Goal: Task Accomplishment & Management: Complete application form

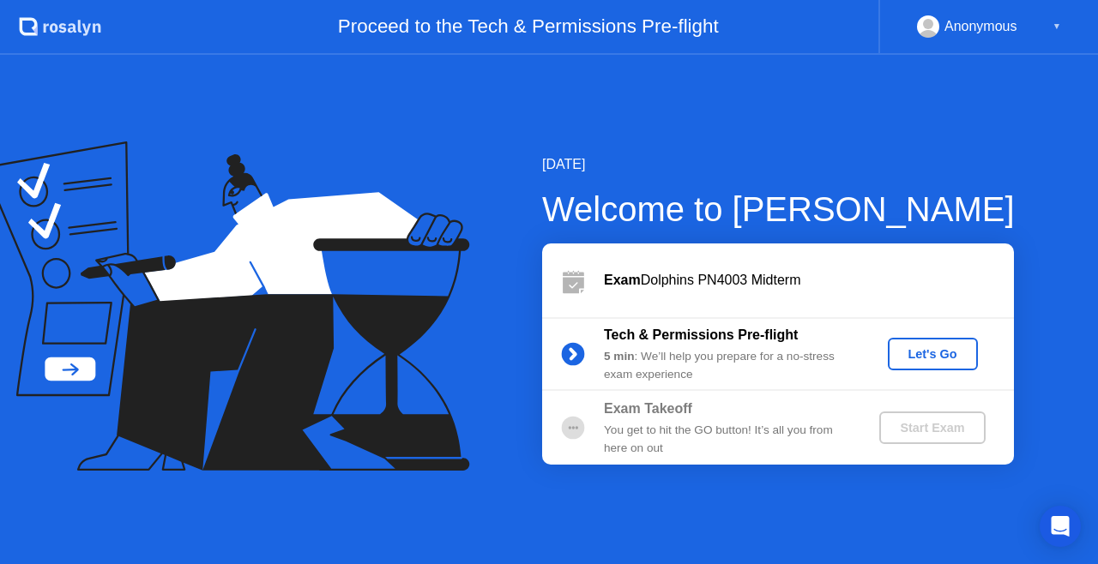
click at [924, 429] on div "Start Exam" at bounding box center [932, 428] width 92 height 14
click at [909, 355] on div "Let's Go" at bounding box center [932, 354] width 76 height 14
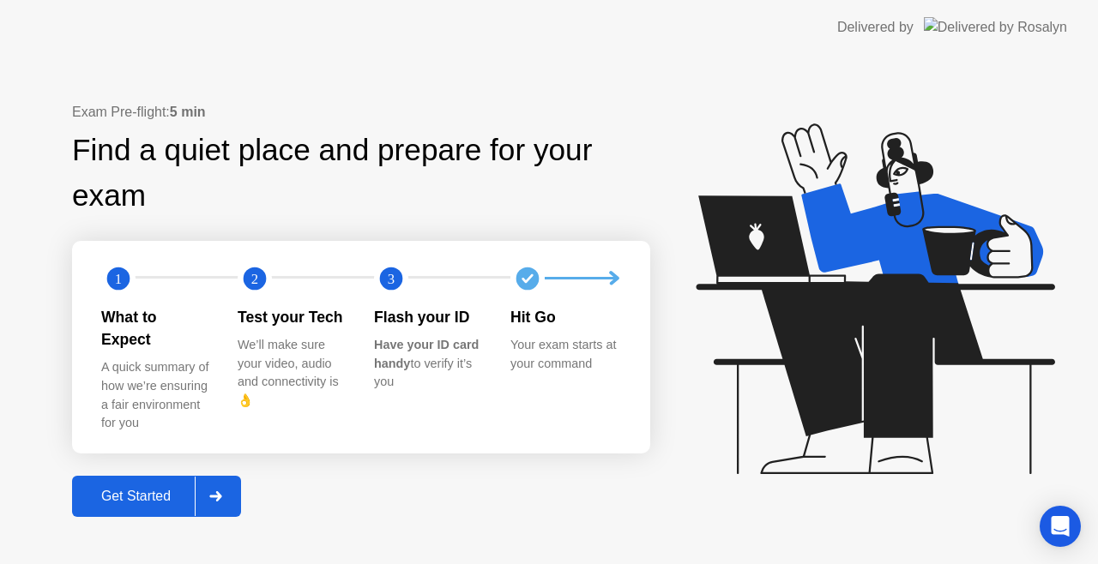
click at [225, 477] on div at bounding box center [215, 496] width 41 height 39
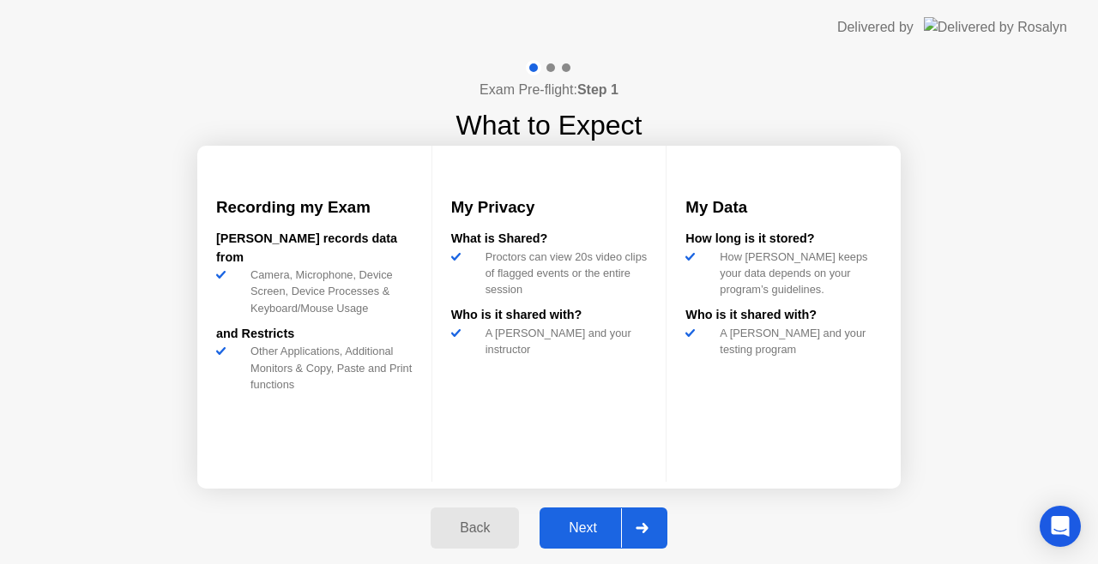
click at [569, 517] on button "Next" at bounding box center [603, 528] width 128 height 41
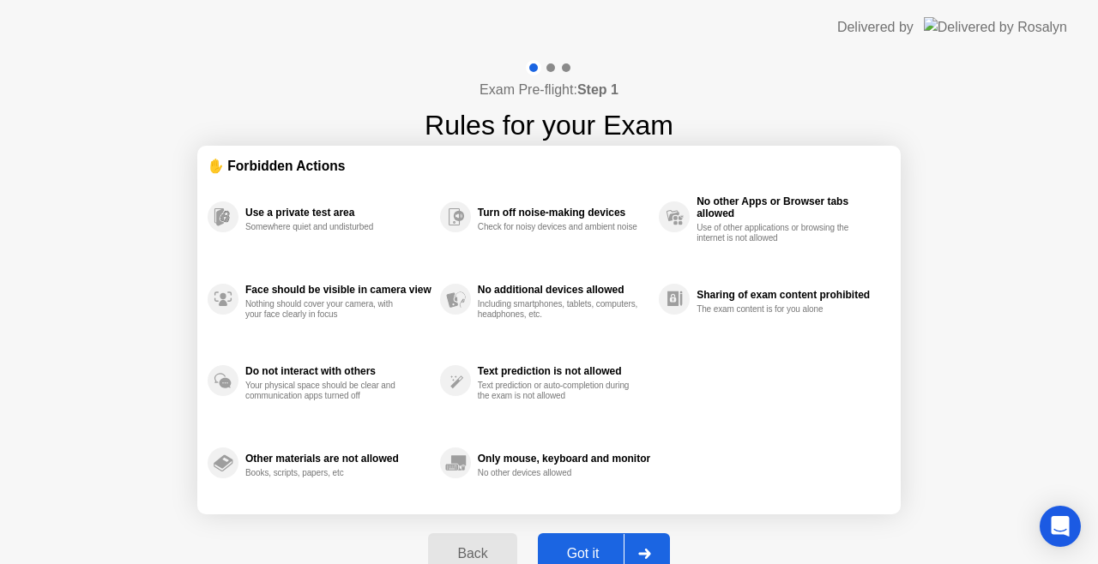
click at [581, 546] on div "Got it" at bounding box center [583, 553] width 81 height 15
select select "**********"
select select "*******"
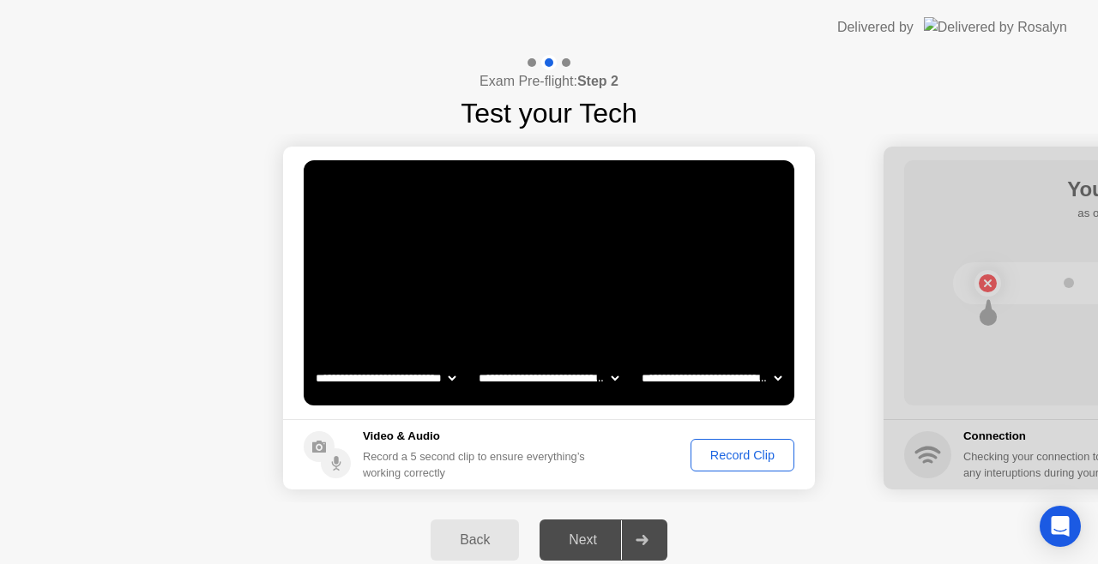
click at [595, 539] on div "Next" at bounding box center [583, 539] width 76 height 15
click at [640, 538] on icon at bounding box center [641, 540] width 13 height 10
click at [640, 540] on icon at bounding box center [641, 540] width 12 height 10
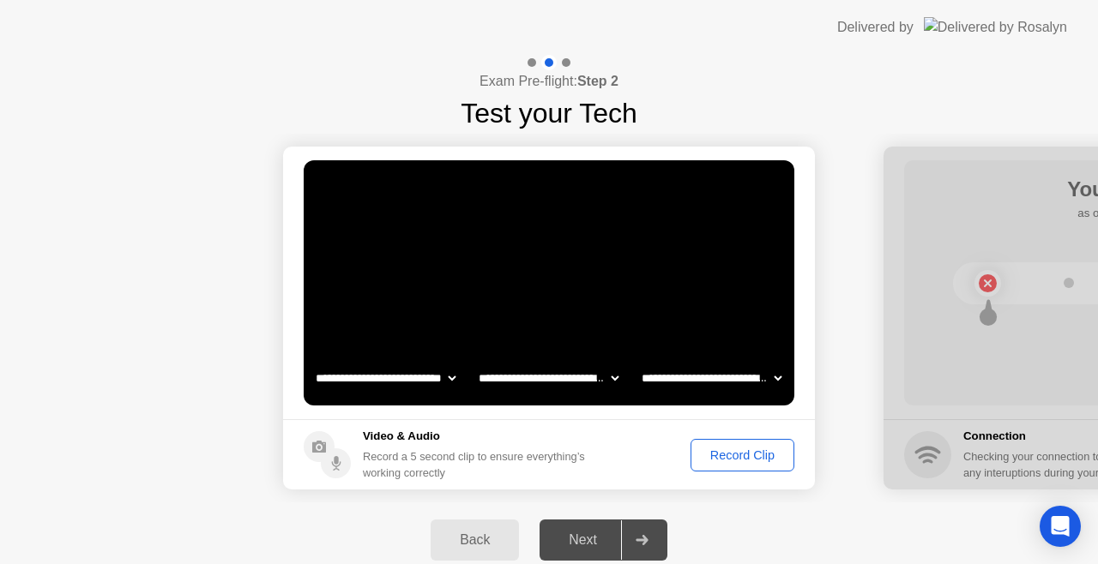
click at [580, 540] on div "Next" at bounding box center [583, 539] width 76 height 15
click at [484, 537] on div "Back" at bounding box center [475, 539] width 78 height 15
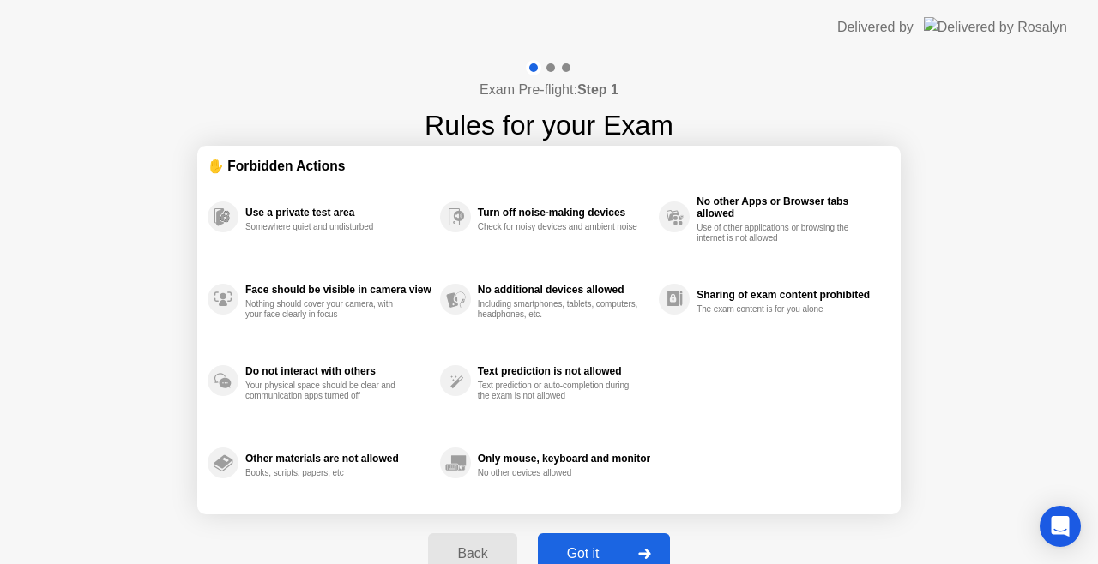
click at [638, 551] on icon at bounding box center [644, 554] width 13 height 10
select select "**********"
select select "*******"
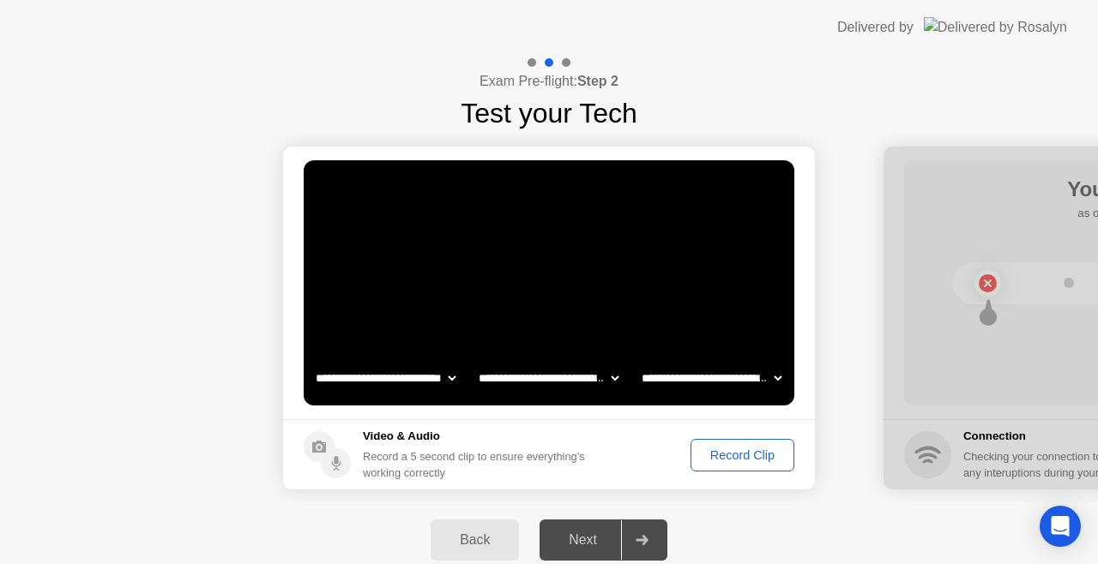
click at [768, 454] on div "Record Clip" at bounding box center [742, 455] width 92 height 14
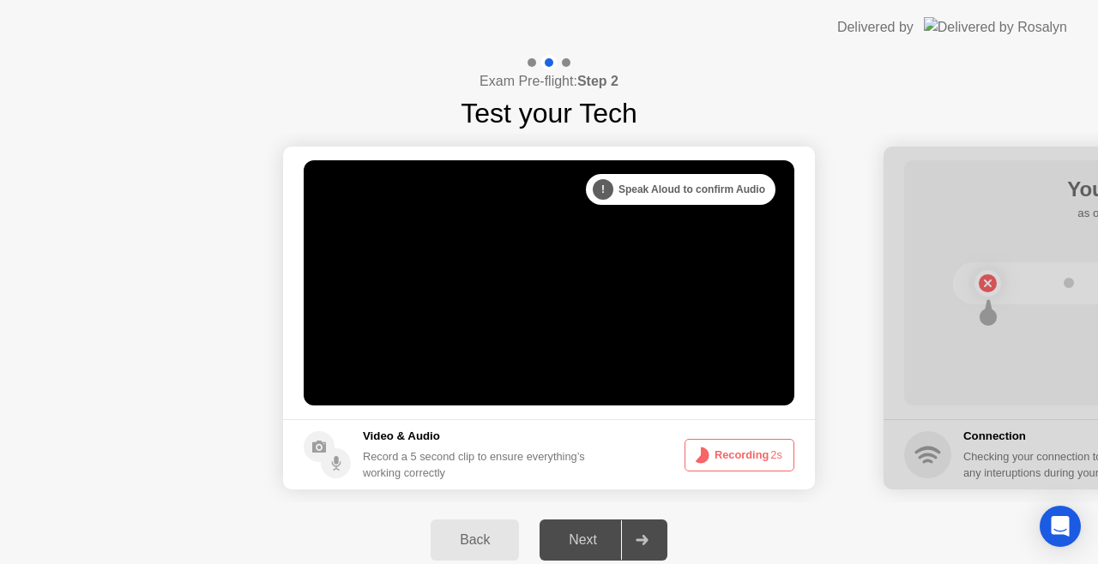
click at [601, 537] on div "Next" at bounding box center [583, 539] width 76 height 15
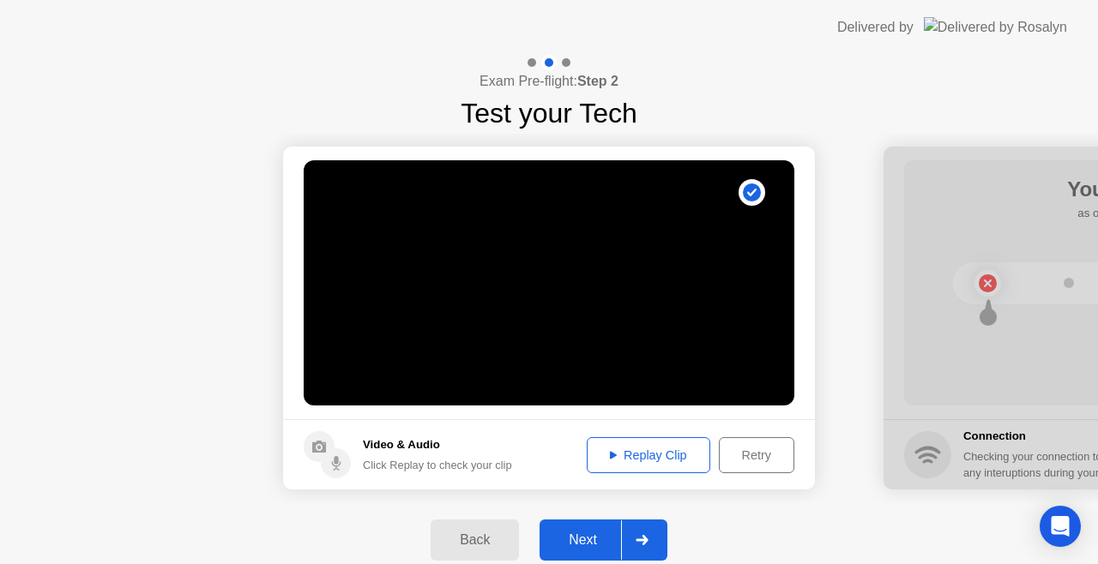
click at [601, 537] on div "Next" at bounding box center [583, 539] width 76 height 15
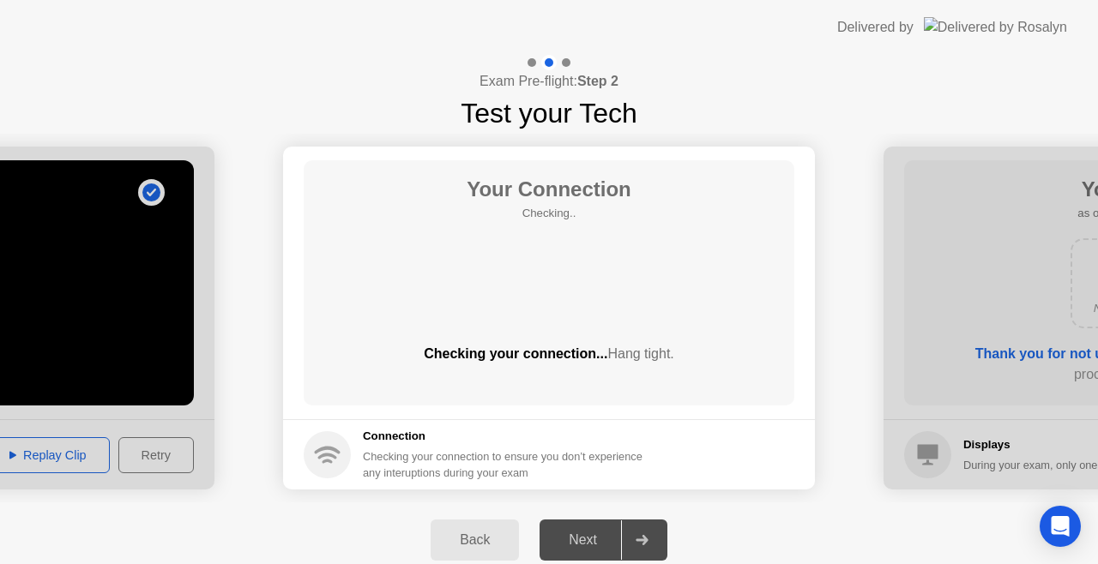
click at [583, 537] on div "Next" at bounding box center [583, 539] width 76 height 15
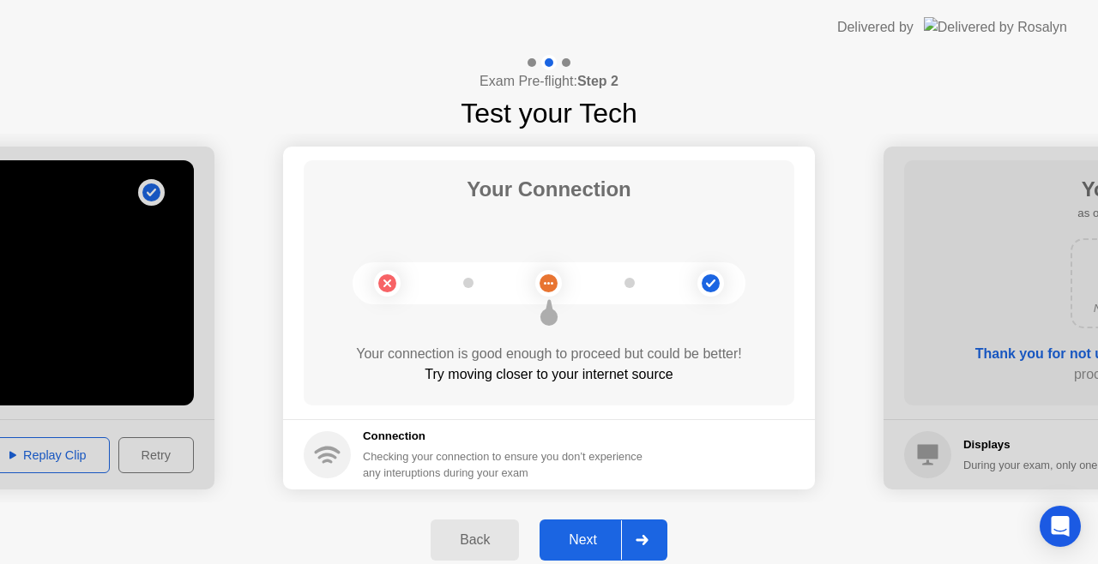
click at [645, 542] on icon at bounding box center [641, 540] width 12 height 10
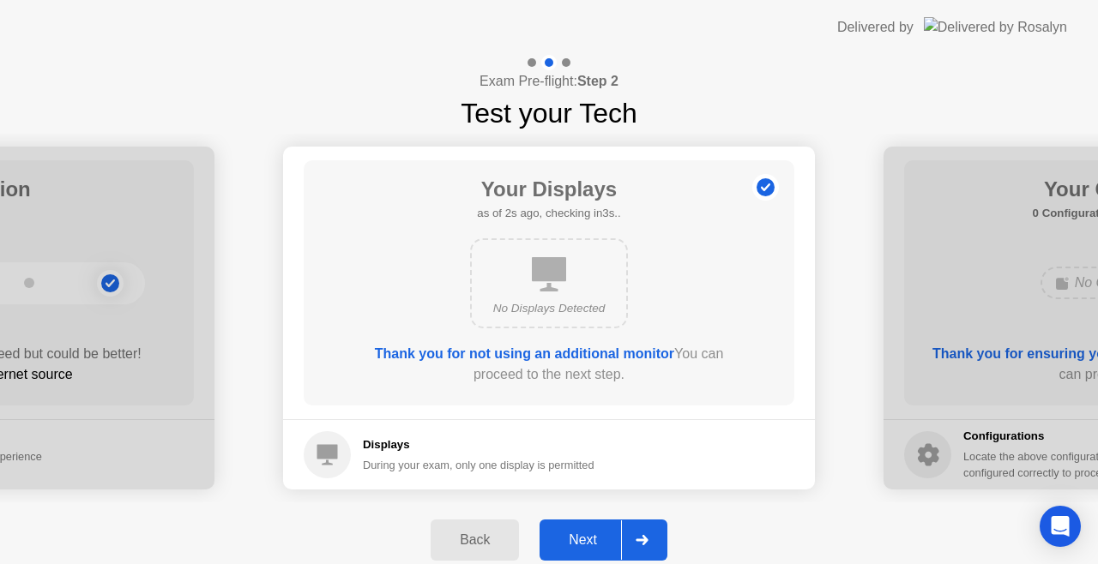
click at [645, 542] on icon at bounding box center [641, 540] width 12 height 10
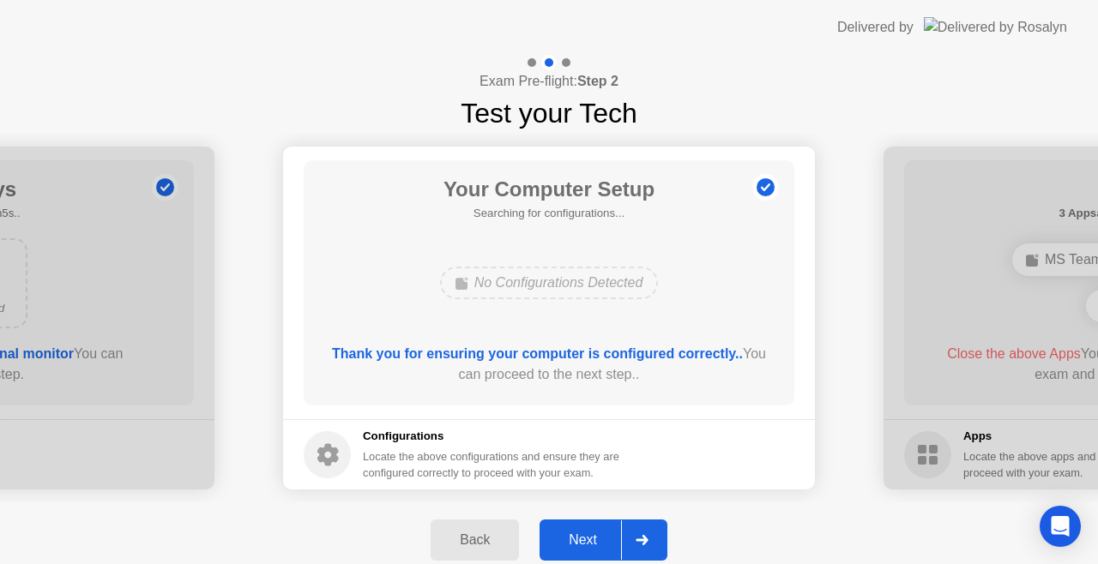
click at [645, 542] on icon at bounding box center [641, 540] width 12 height 10
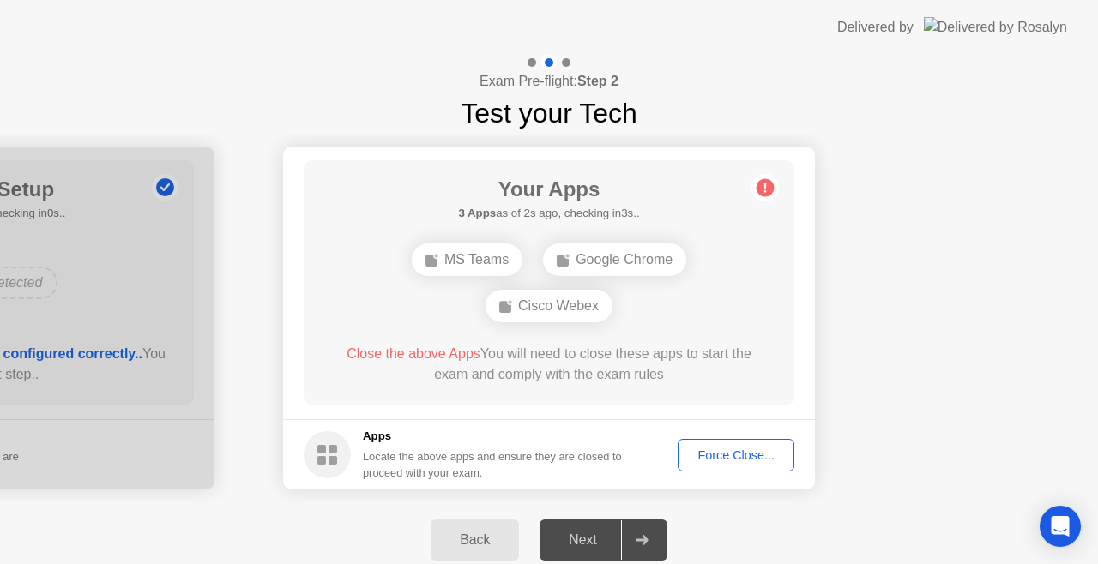
click at [744, 460] on div "Force Close..." at bounding box center [735, 455] width 105 height 14
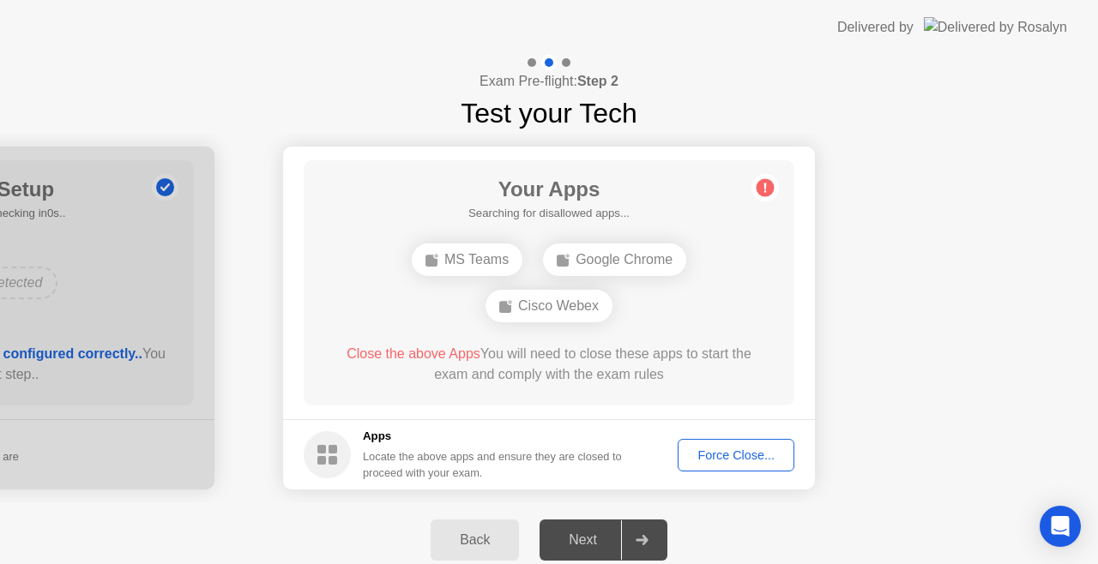
click at [742, 443] on button "Force Close..." at bounding box center [735, 455] width 117 height 33
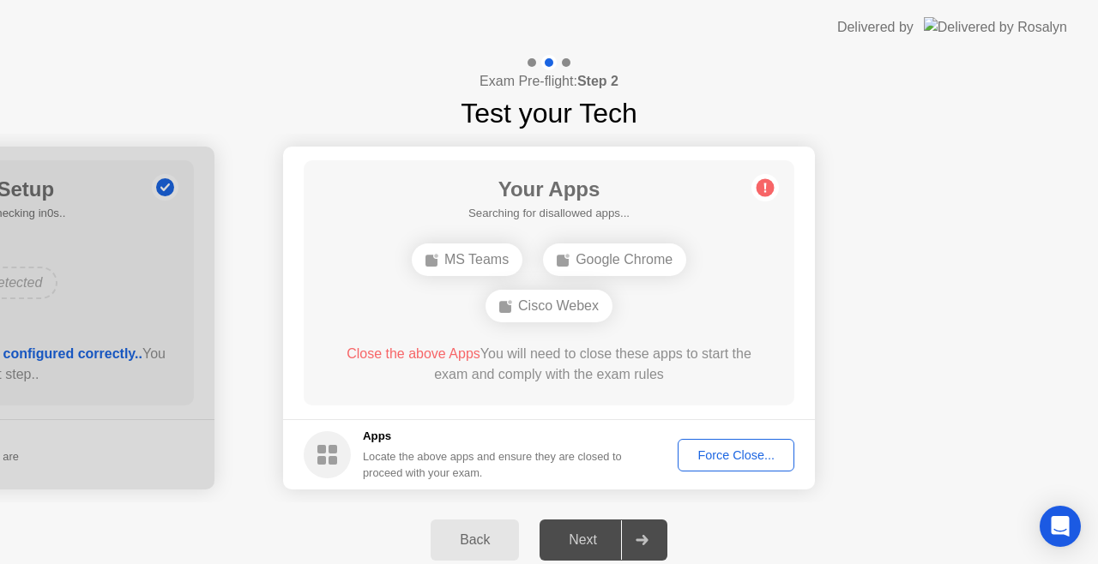
click at [593, 545] on div "Next" at bounding box center [583, 539] width 76 height 15
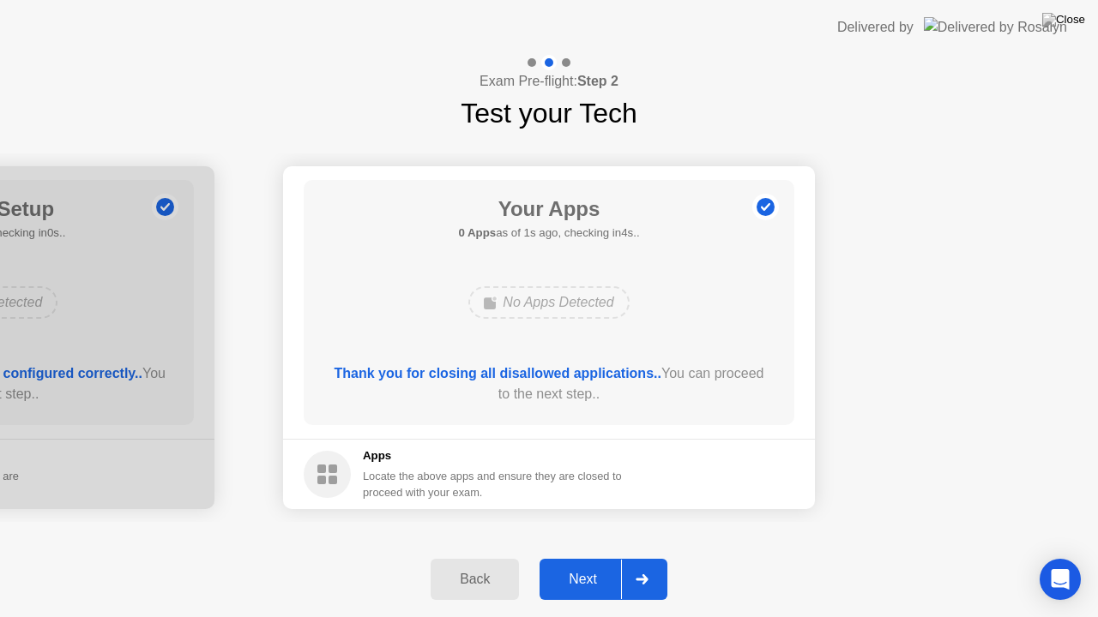
click at [581, 563] on div "Next" at bounding box center [583, 579] width 76 height 15
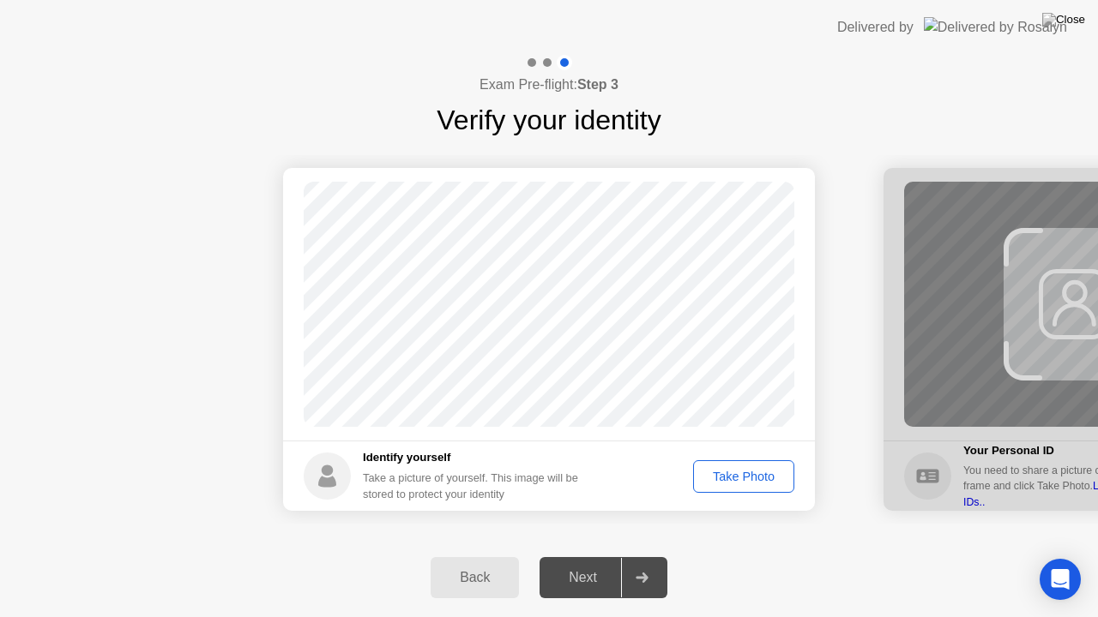
click at [582, 563] on div "Next" at bounding box center [583, 577] width 76 height 15
click at [759, 472] on div "Take Photo" at bounding box center [743, 477] width 89 height 14
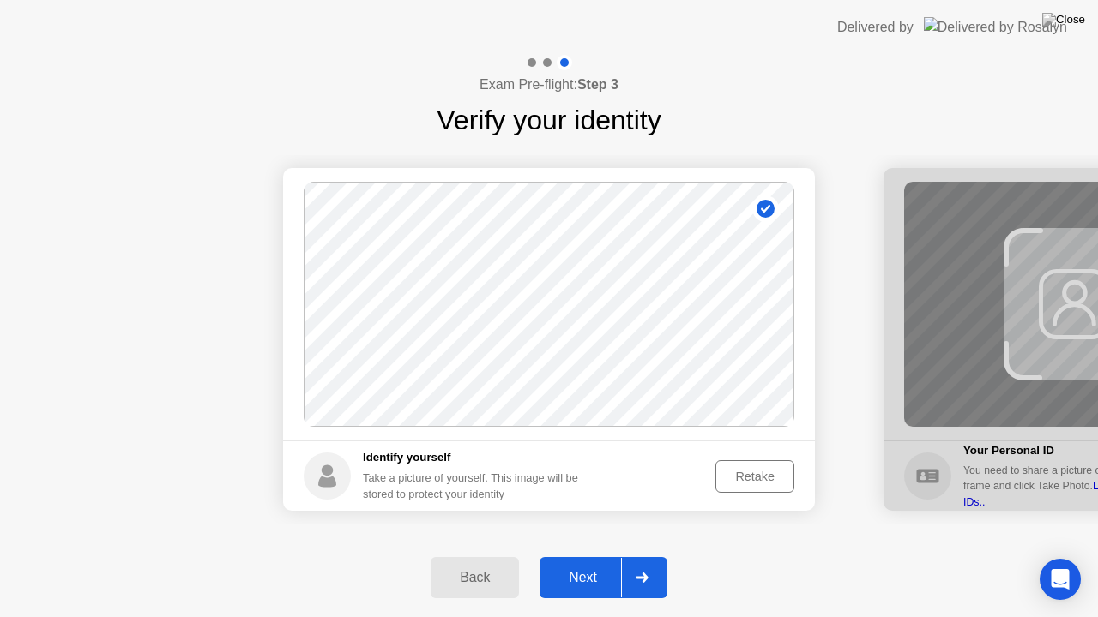
click at [583, 563] on div "Next" at bounding box center [583, 577] width 76 height 15
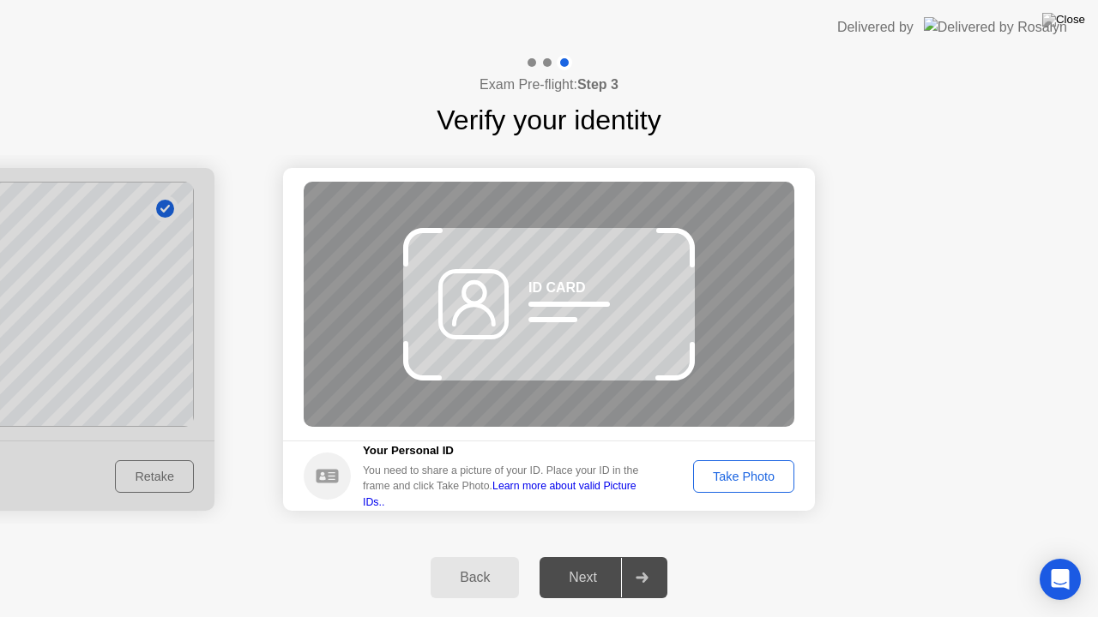
click at [583, 563] on div "Next" at bounding box center [583, 577] width 76 height 15
click at [743, 476] on div "Take Photo" at bounding box center [743, 477] width 89 height 14
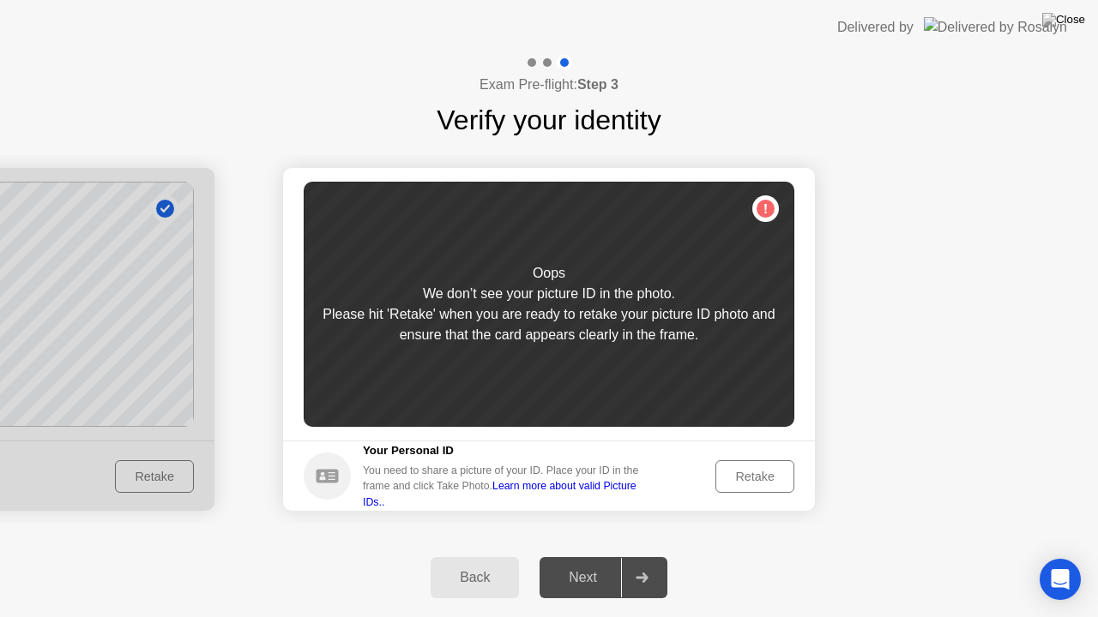
click at [589, 563] on div "Next" at bounding box center [583, 577] width 76 height 15
click at [458, 563] on div "Back" at bounding box center [475, 577] width 78 height 15
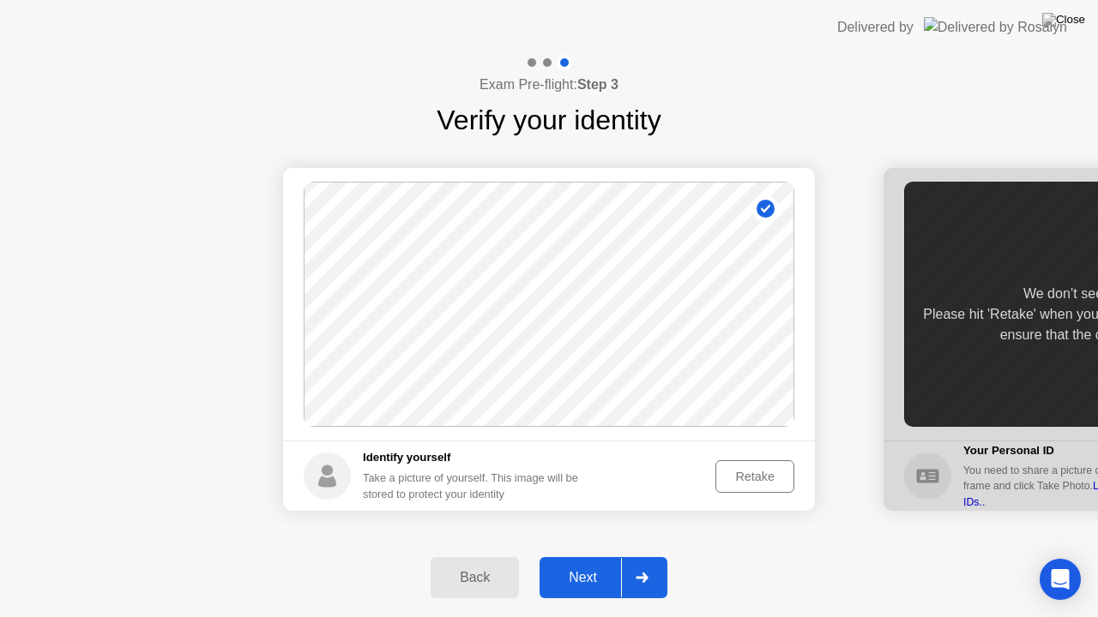
click at [573, 563] on div "Next" at bounding box center [583, 577] width 76 height 15
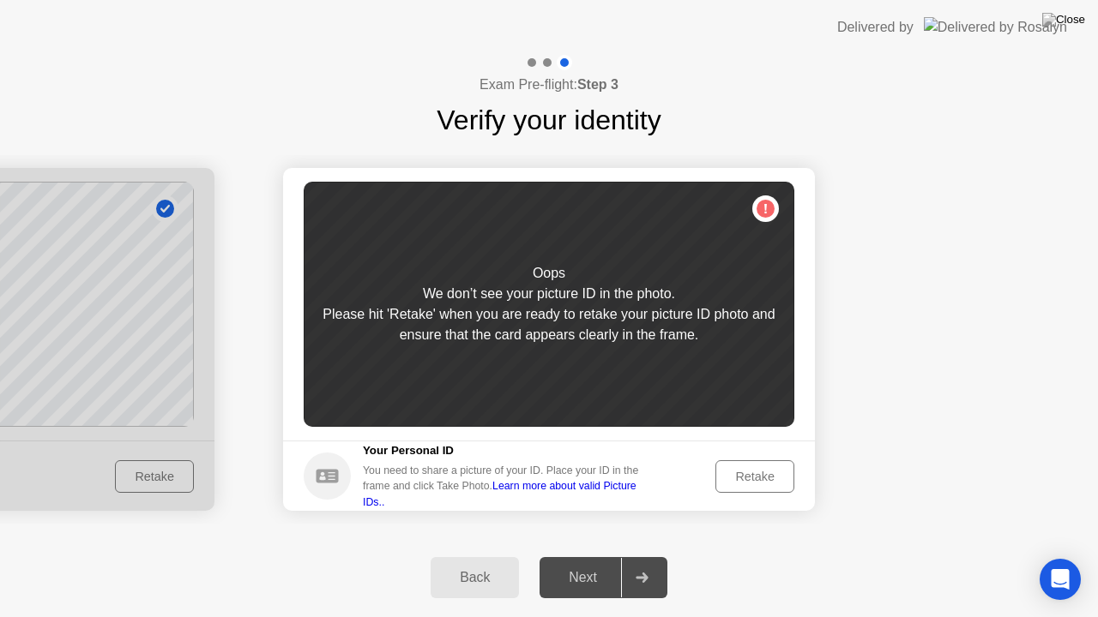
click at [771, 480] on div "Retake" at bounding box center [754, 477] width 67 height 14
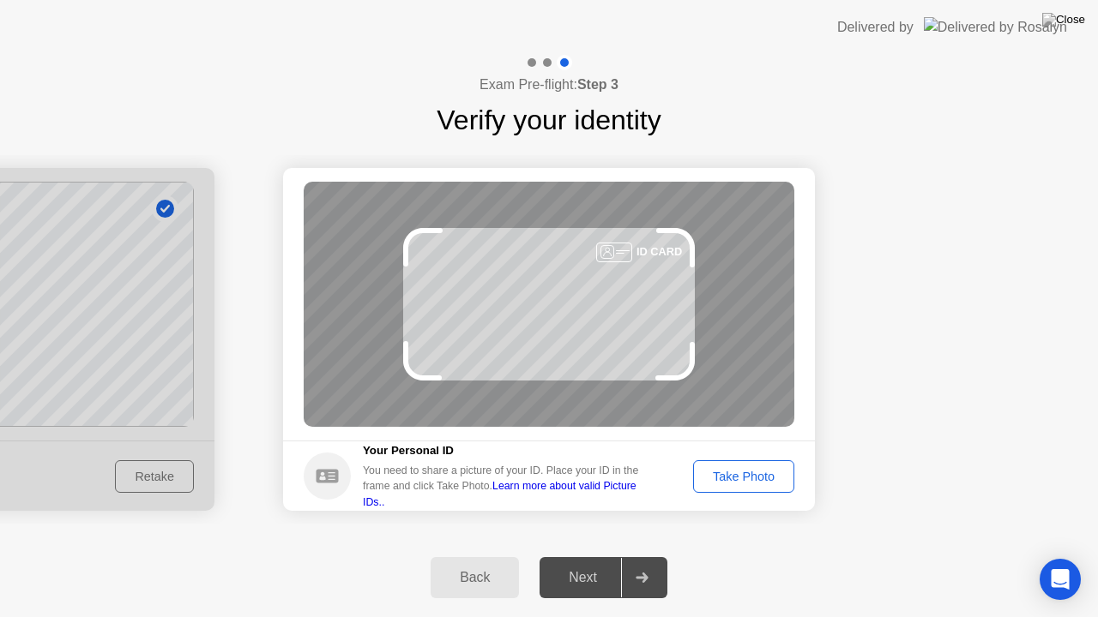
click at [737, 473] on div "Take Photo" at bounding box center [743, 477] width 89 height 14
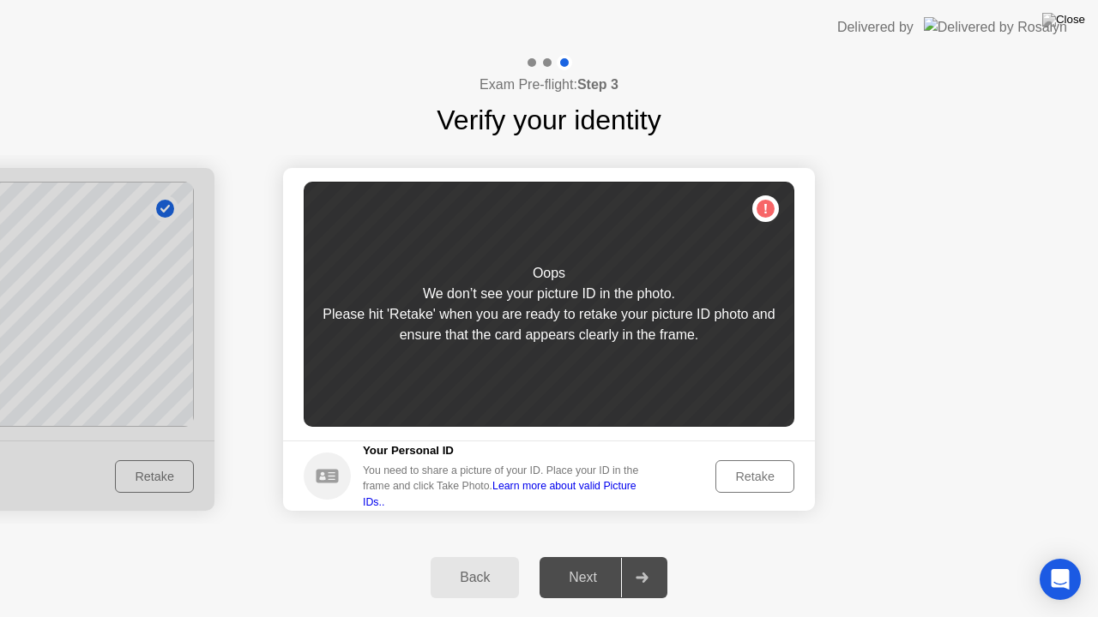
click at [753, 470] on div "Retake" at bounding box center [754, 477] width 67 height 14
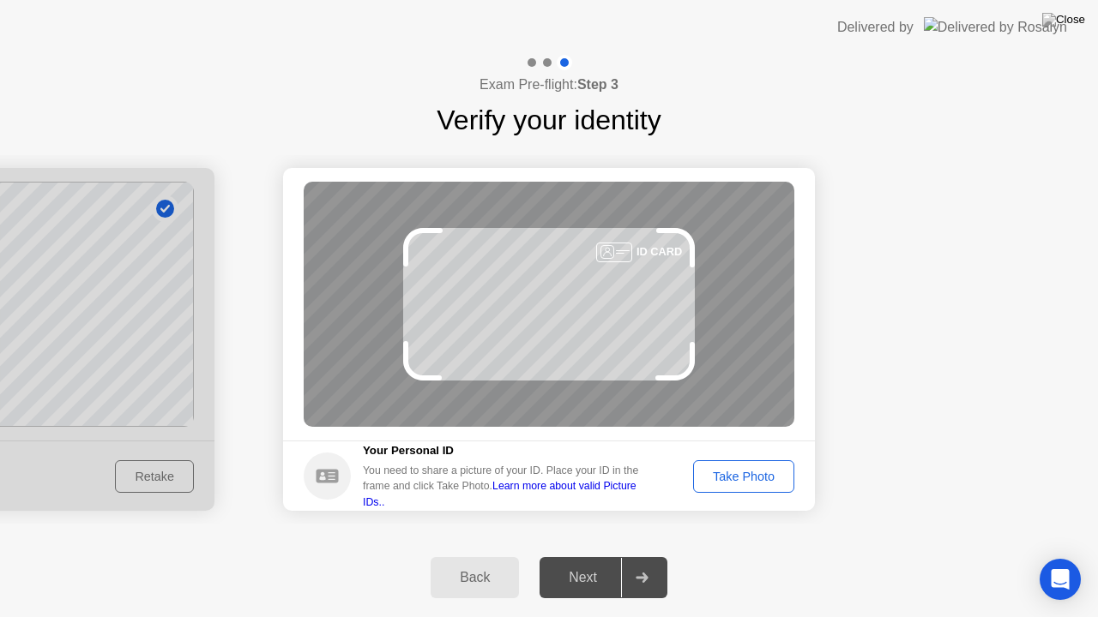
click at [753, 470] on div "Take Photo" at bounding box center [743, 477] width 89 height 14
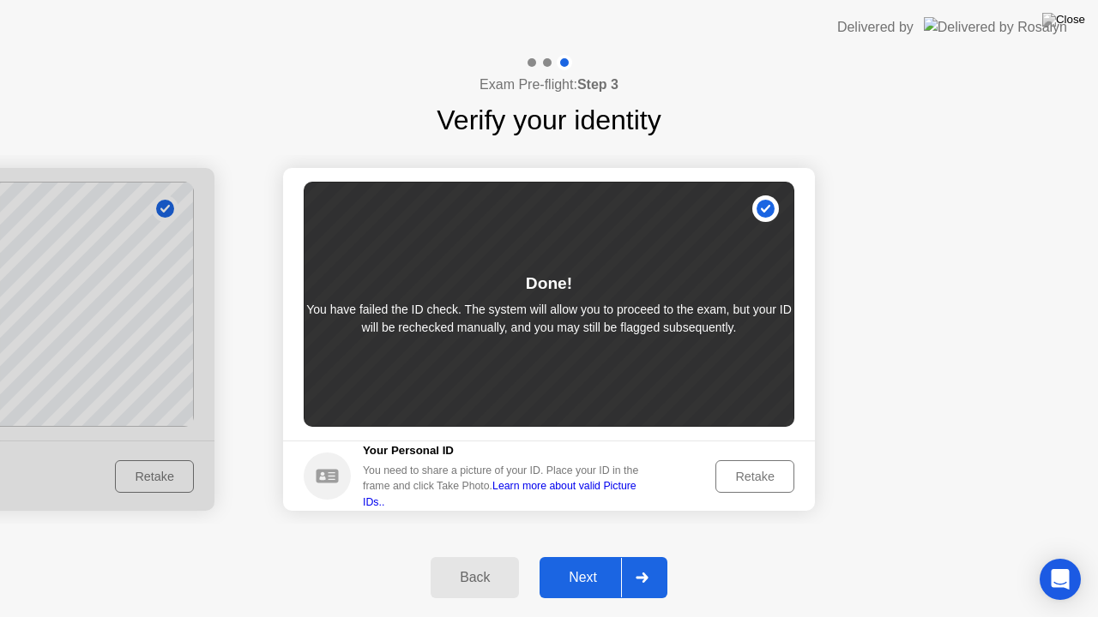
click at [607, 563] on button "Next" at bounding box center [603, 577] width 128 height 41
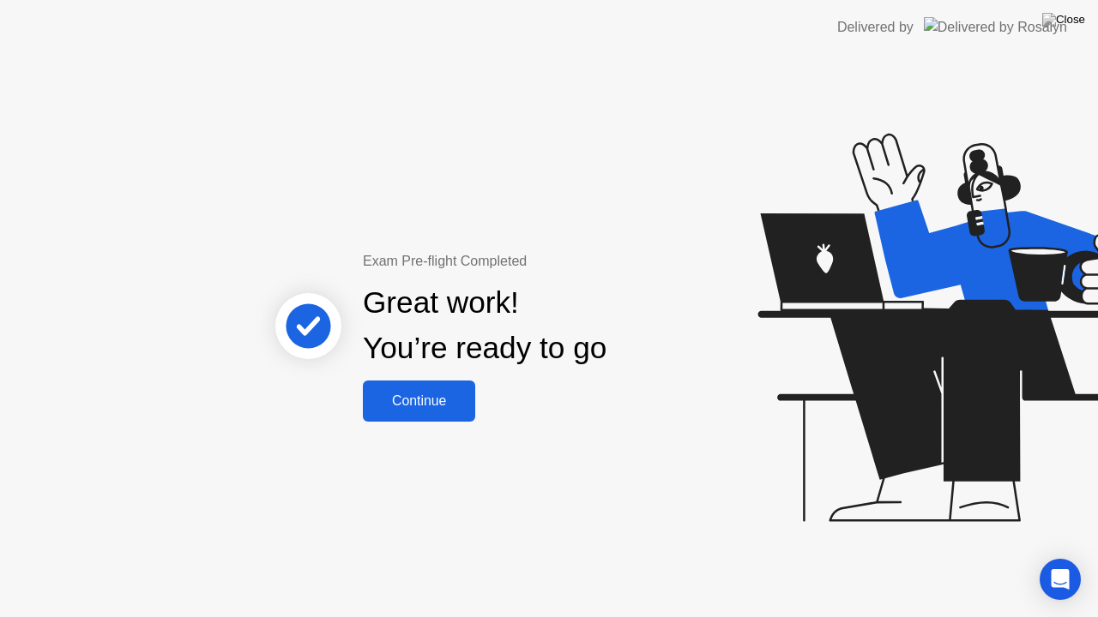
click at [410, 403] on div "Continue" at bounding box center [419, 401] width 102 height 15
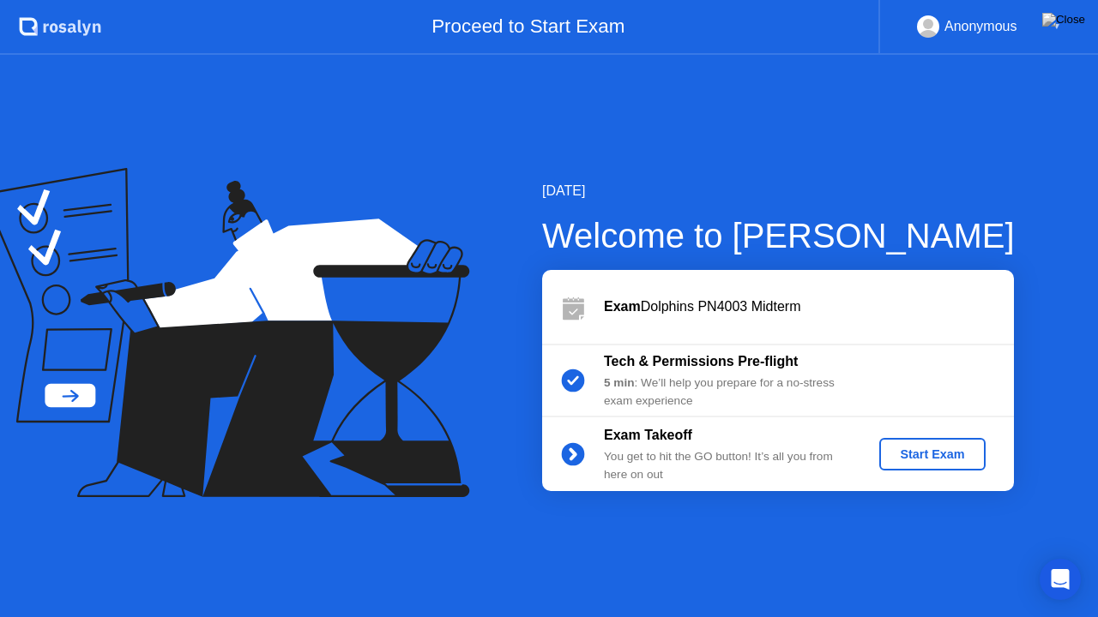
click at [938, 460] on div "Start Exam" at bounding box center [932, 455] width 92 height 14
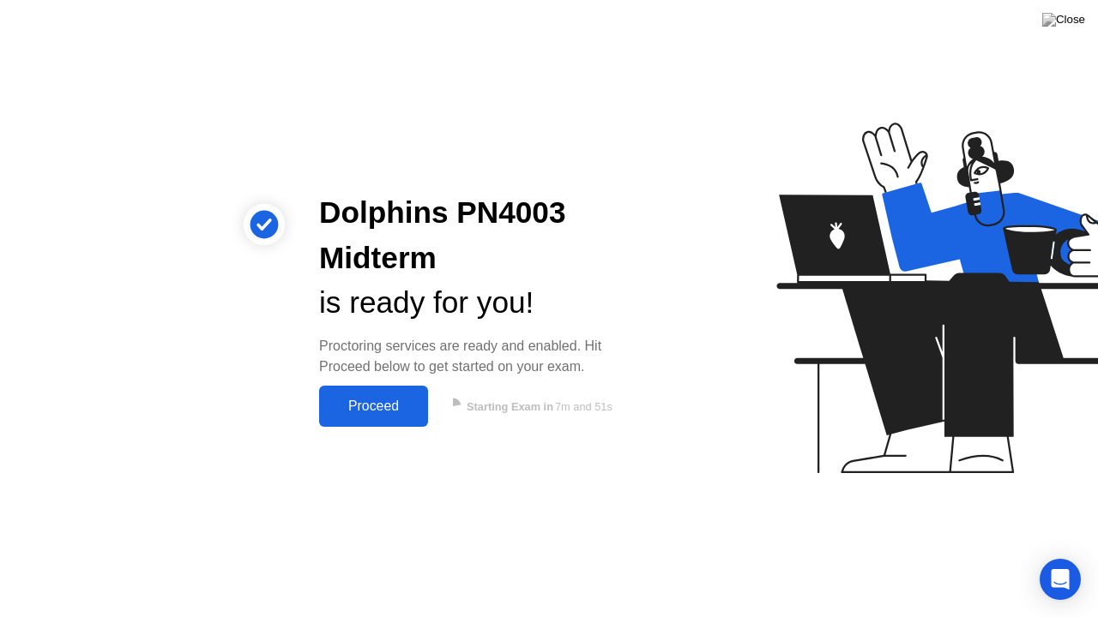
click at [381, 412] on div "Proceed" at bounding box center [373, 406] width 99 height 15
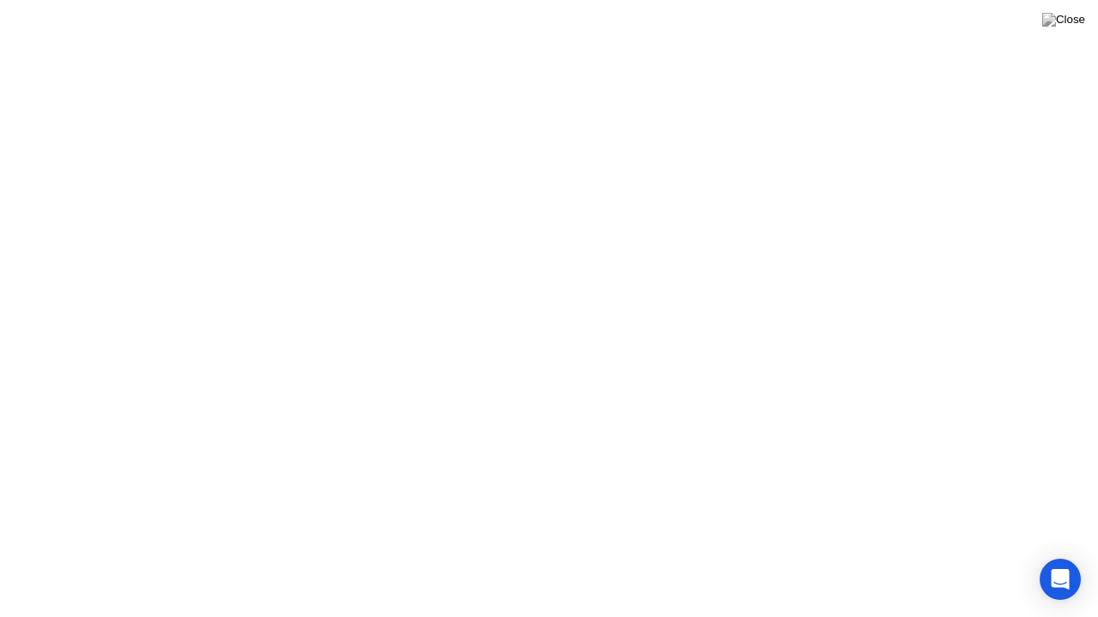
click div "Heads up! A [PERSON_NAME] reviewed a flagged event in your session and wants to…"
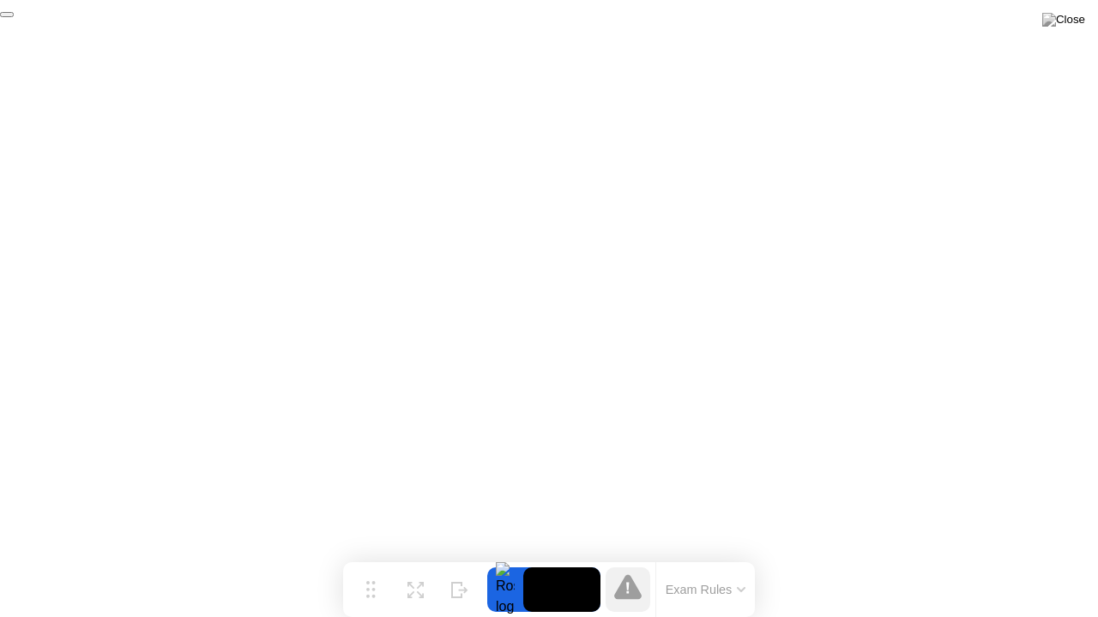
click div "End Proctoring Session"
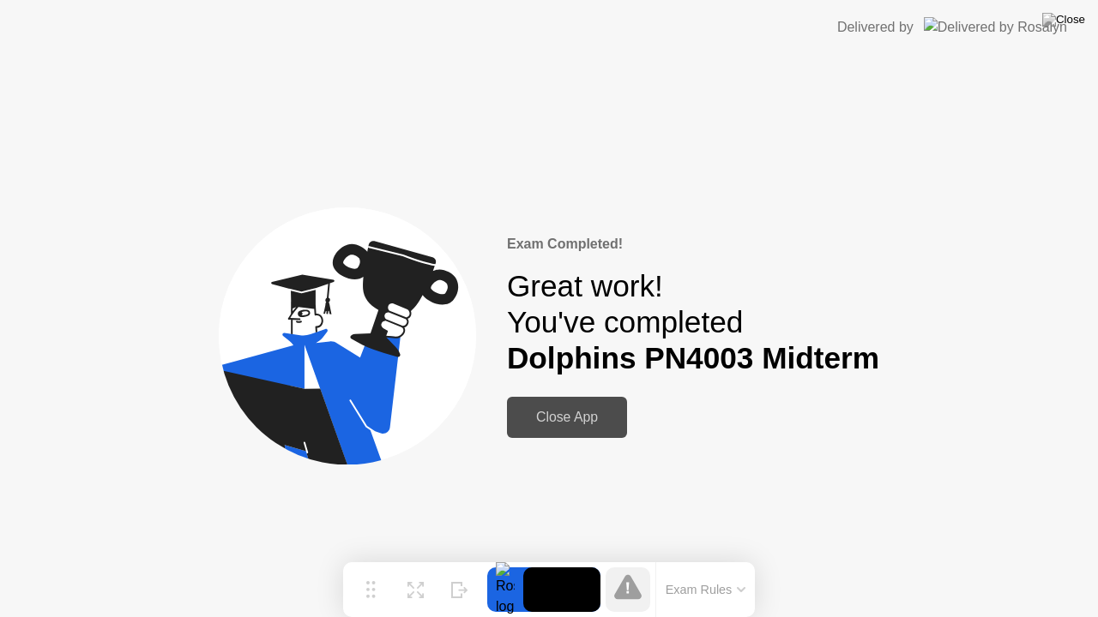
click at [547, 424] on div "Close App" at bounding box center [567, 417] width 110 height 15
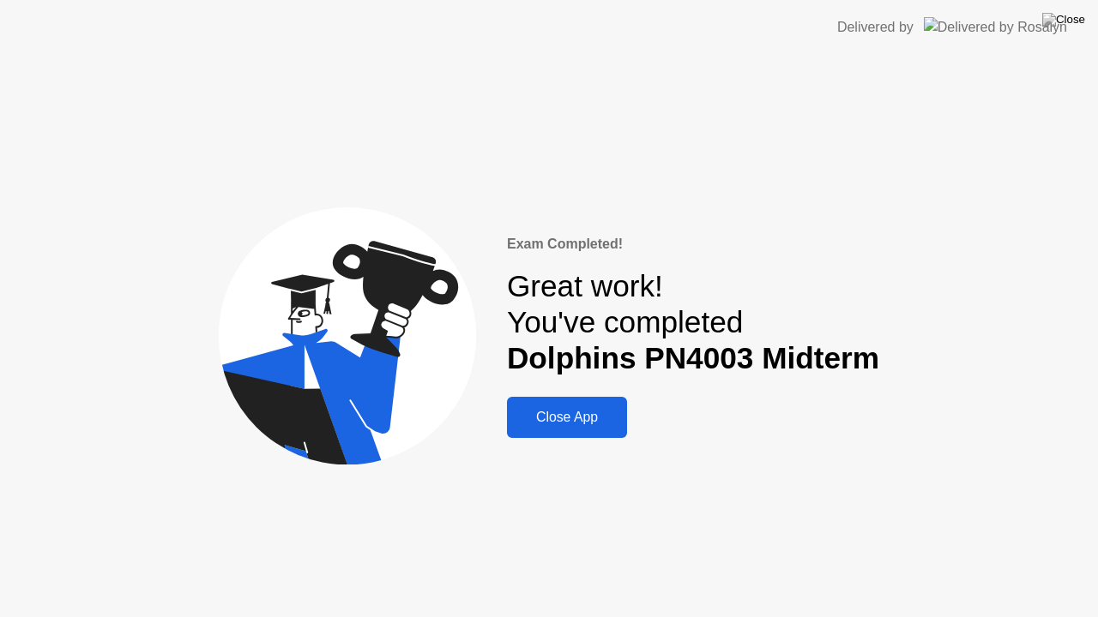
click at [547, 424] on div "Close App" at bounding box center [567, 417] width 110 height 15
